Goal: Information Seeking & Learning: Learn about a topic

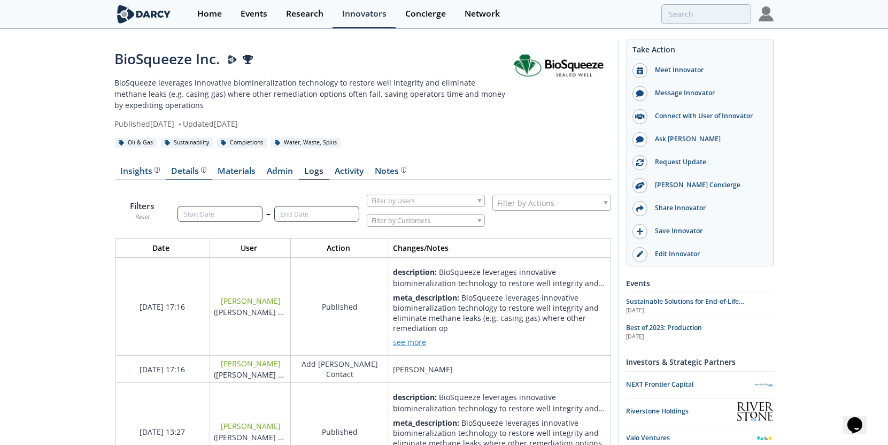
click at [199, 170] on div at bounding box center [202, 170] width 7 height 6
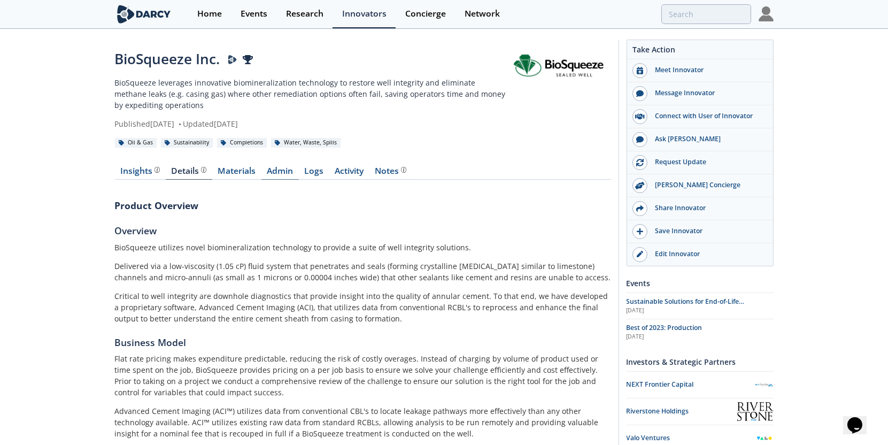
drag, startPoint x: 256, startPoint y: 170, endPoint x: 274, endPoint y: 169, distance: 18.7
click at [256, 170] on link "Materials" at bounding box center [236, 173] width 49 height 13
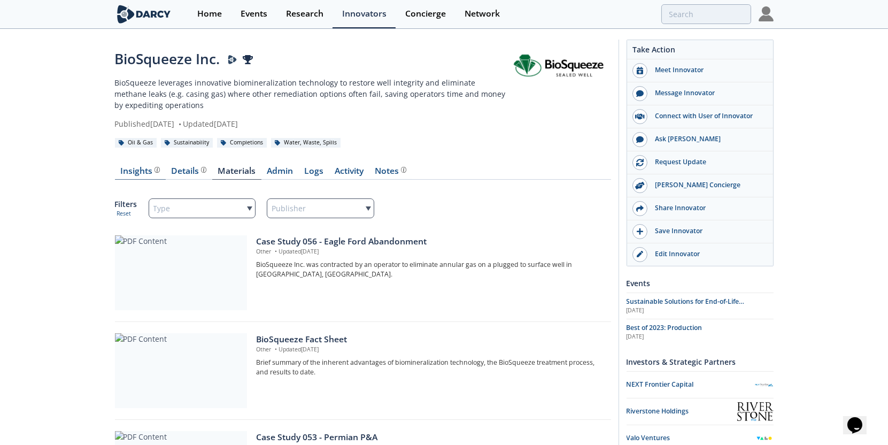
click at [143, 171] on div "Insights The Darcy Research team’s summarized opinion of the innovator, the com…" at bounding box center [140, 171] width 40 height 9
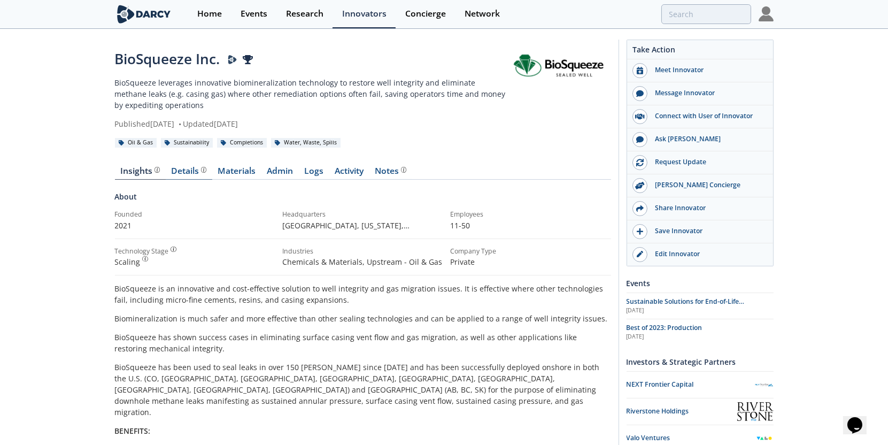
click at [197, 171] on div "Details" at bounding box center [188, 171] width 35 height 9
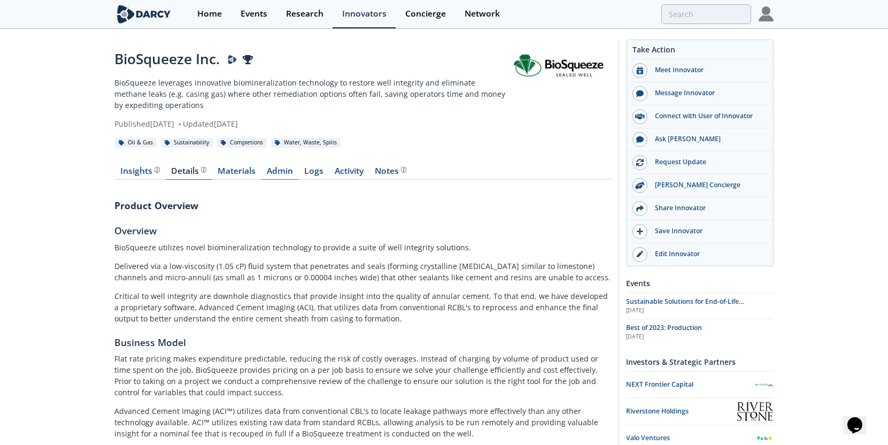
click at [285, 171] on link "Admin" at bounding box center [280, 173] width 37 height 13
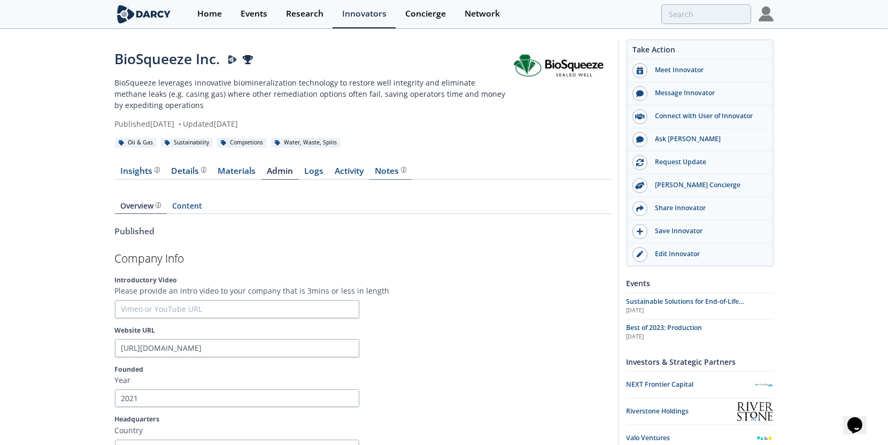
click at [386, 167] on div "Notes" at bounding box center [391, 171] width 32 height 9
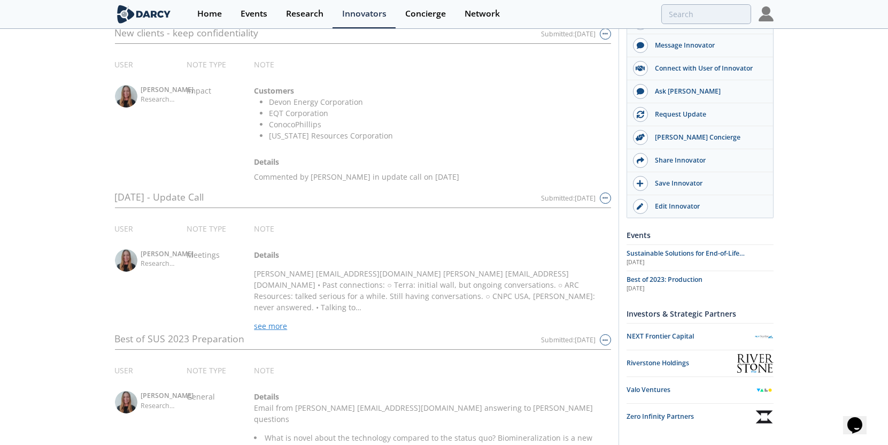
scroll to position [311, 0]
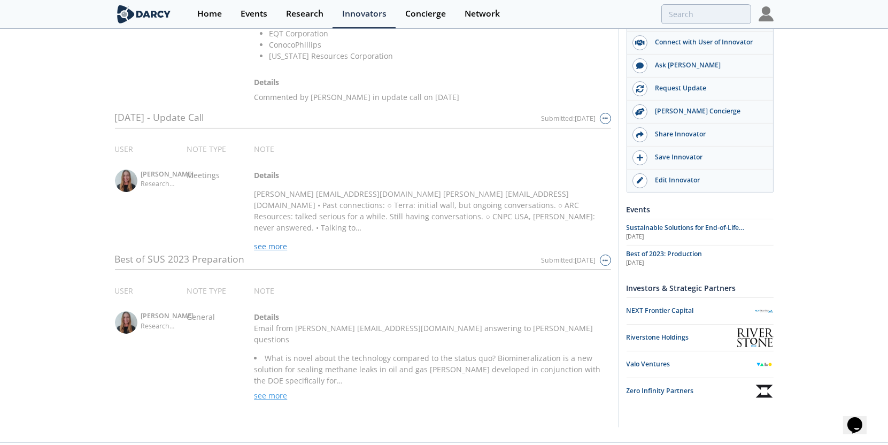
click at [274, 390] on span "see more" at bounding box center [270, 395] width 33 height 10
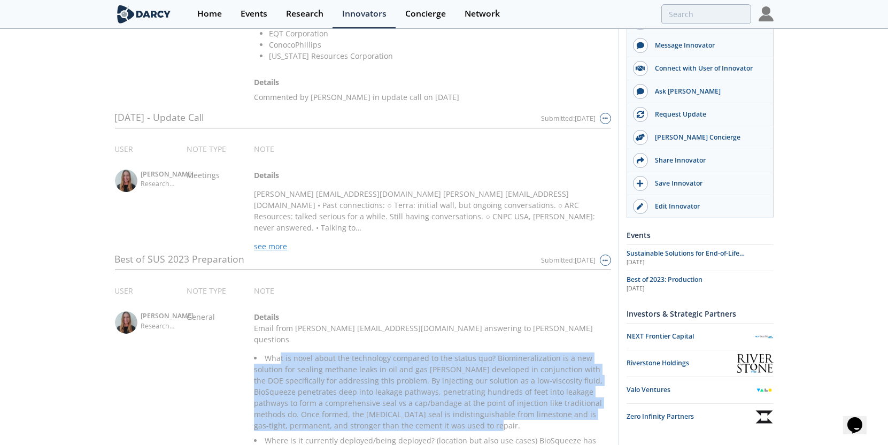
click at [542, 398] on li "What is novel about the technology compared to the status quo? Biomineralizatio…" at bounding box center [432, 392] width 357 height 79
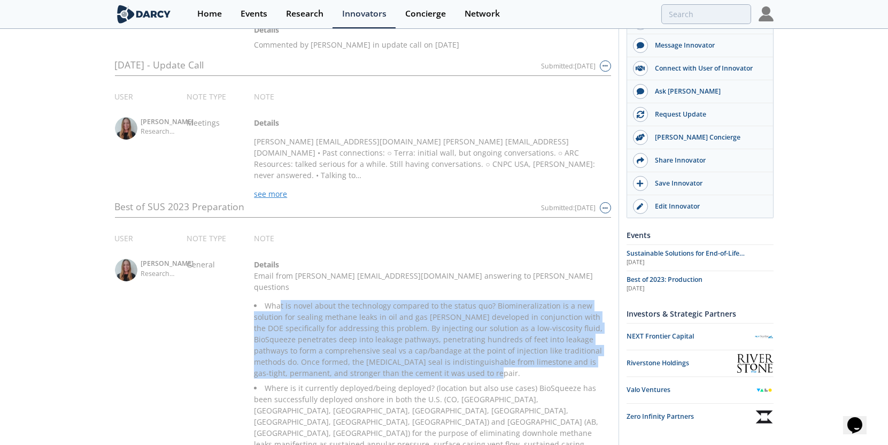
scroll to position [476, 0]
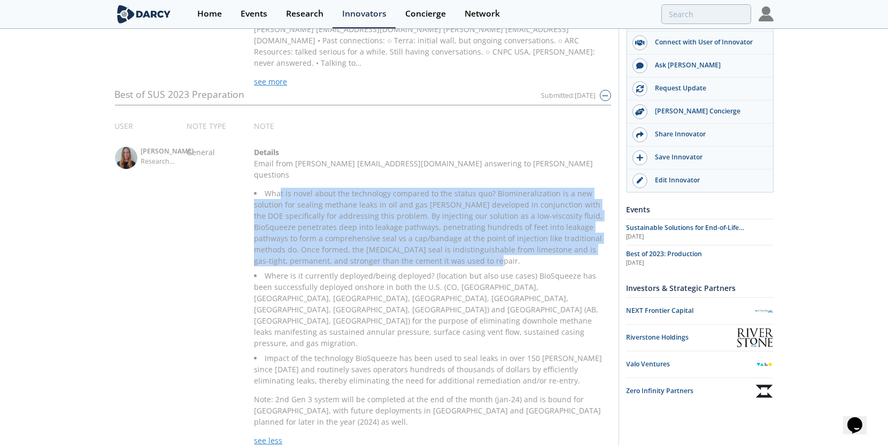
click at [130, 150] on img at bounding box center [126, 158] width 22 height 22
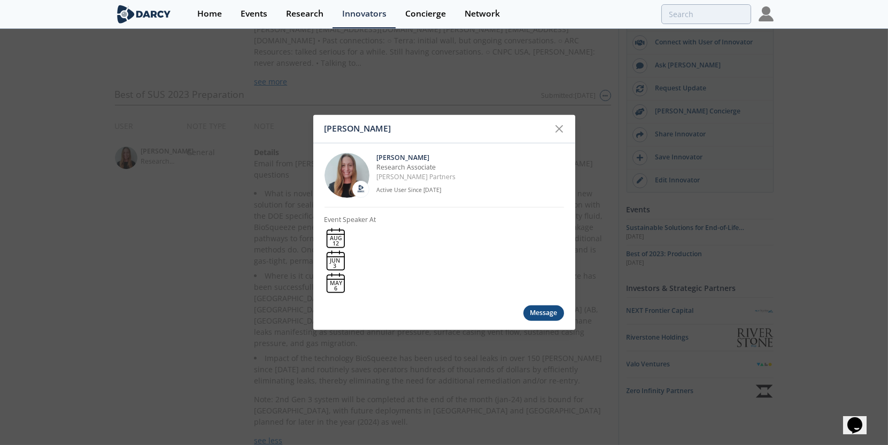
click at [560, 124] on icon at bounding box center [559, 128] width 13 height 13
